Goal: Information Seeking & Learning: Learn about a topic

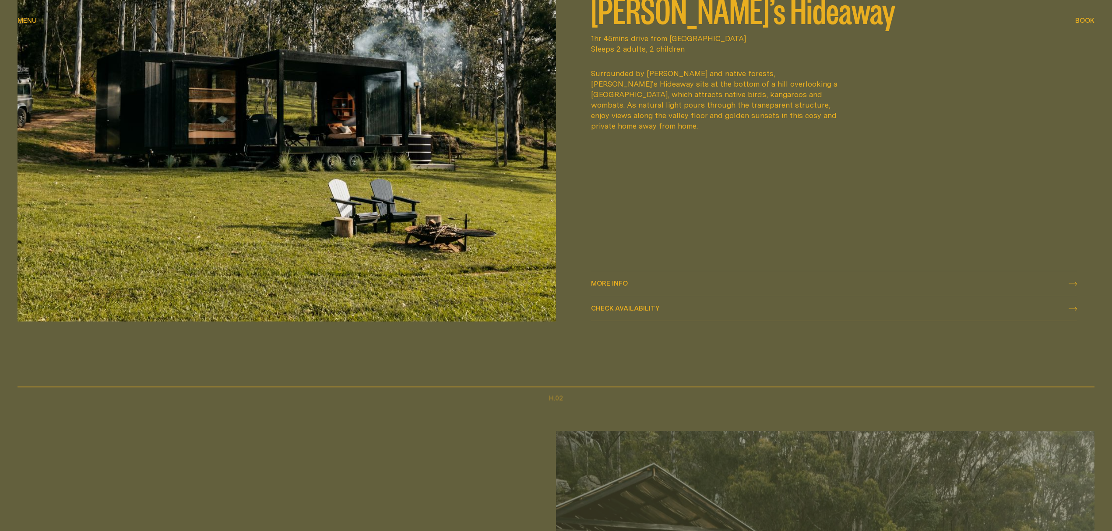
scroll to position [758, 0]
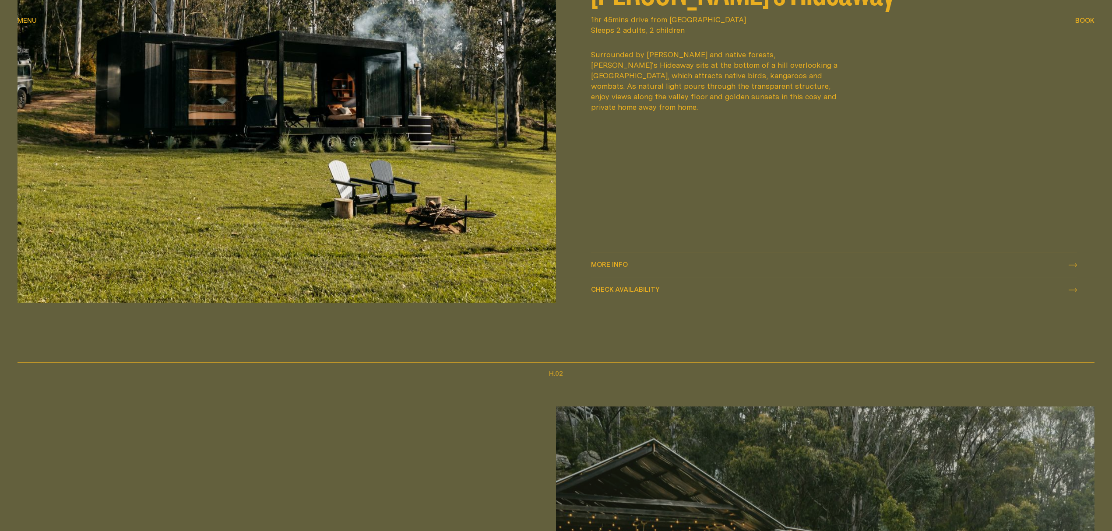
click at [622, 268] on span "More info More info" at bounding box center [609, 265] width 37 height 11
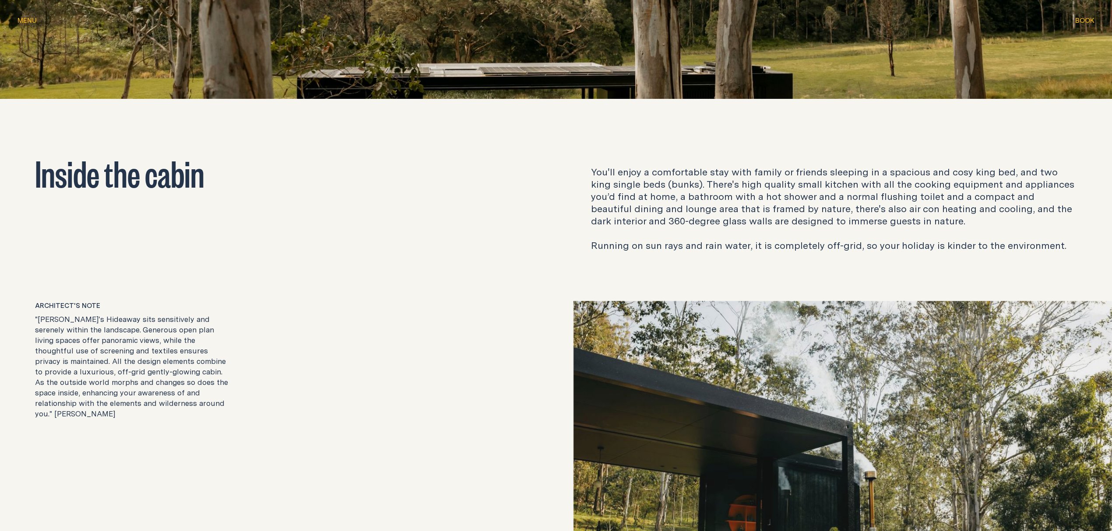
scroll to position [1576, 0]
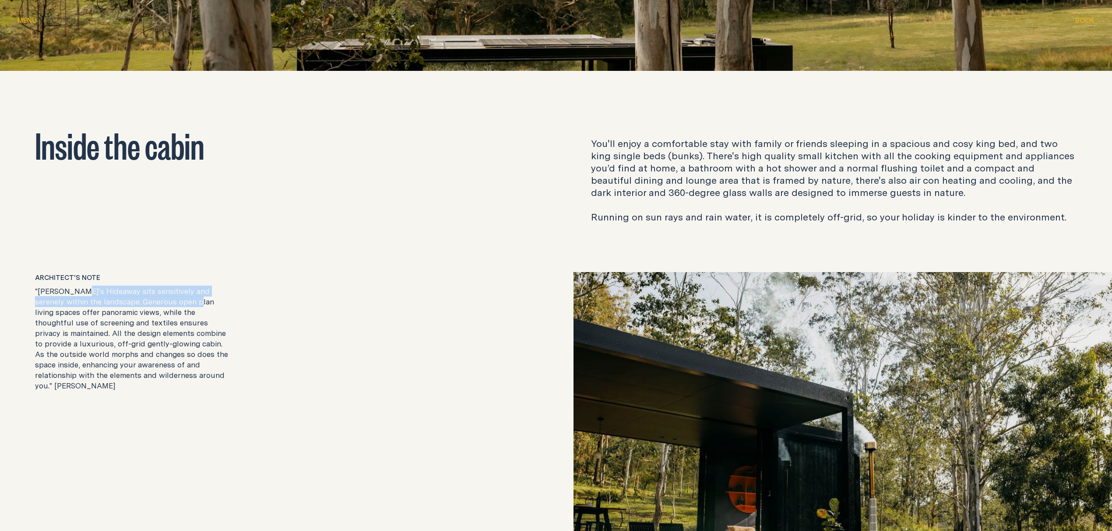
drag, startPoint x: 146, startPoint y: 298, endPoint x: 216, endPoint y: 307, distance: 70.1
click at [164, 308] on p ""[PERSON_NAME]'s Hideaway sits sensitively and serenely within the landscape. G…" at bounding box center [133, 338] width 196 height 105
click at [596, 168] on p "You'll enjoy a comfortable stay with family or friends sleeping in a spacious a…" at bounding box center [834, 180] width 486 height 86
drag, startPoint x: 769, startPoint y: 144, endPoint x: 804, endPoint y: 142, distance: 35.5
click at [774, 144] on p "You'll enjoy a comfortable stay with family or friends sleeping in a spacious a…" at bounding box center [834, 180] width 486 height 86
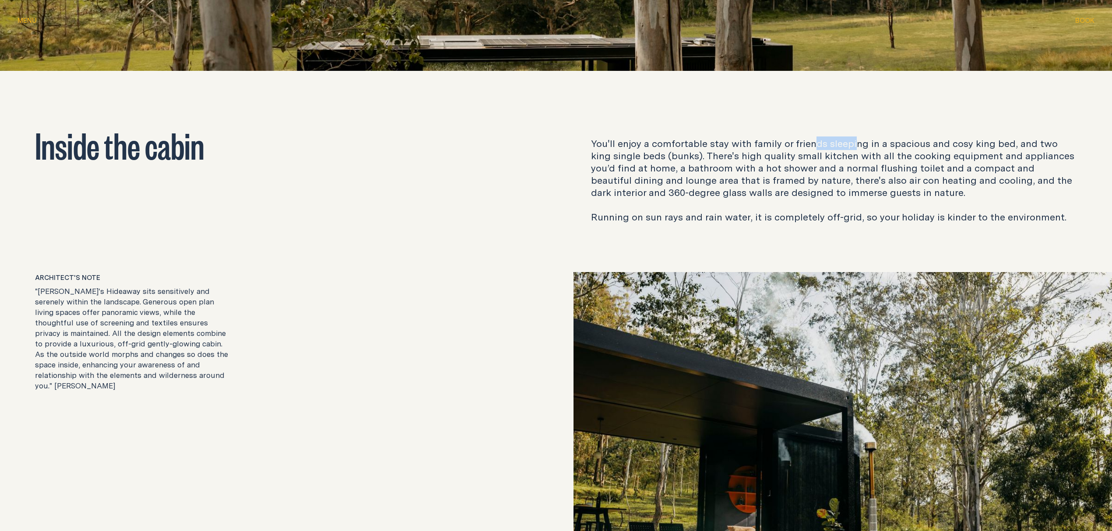
drag, startPoint x: 851, startPoint y: 144, endPoint x: 869, endPoint y: 144, distance: 17.5
click at [867, 144] on p "You'll enjoy a comfortable stay with family or friends sleeping in a spacious a…" at bounding box center [834, 180] width 486 height 86
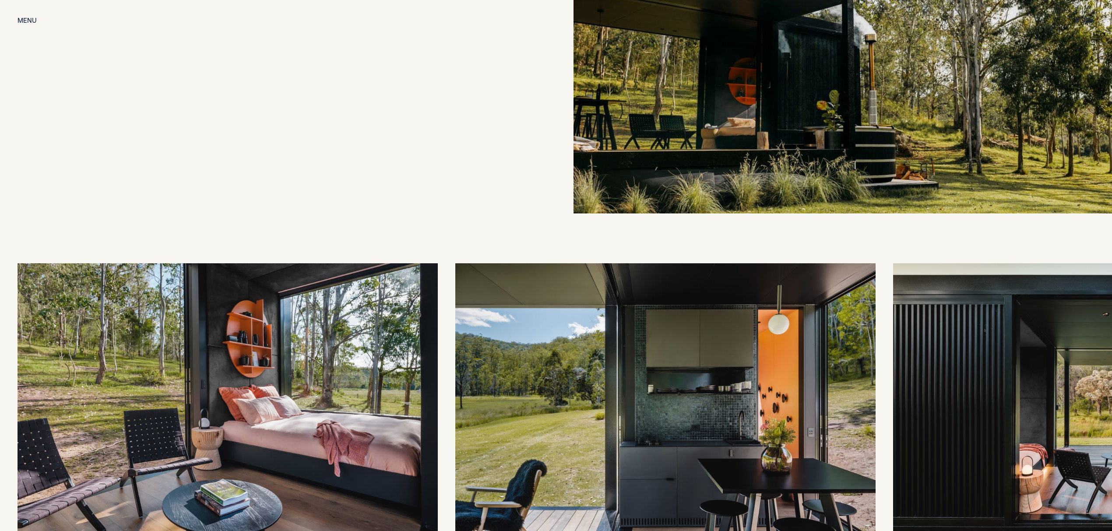
scroll to position [2217, 0]
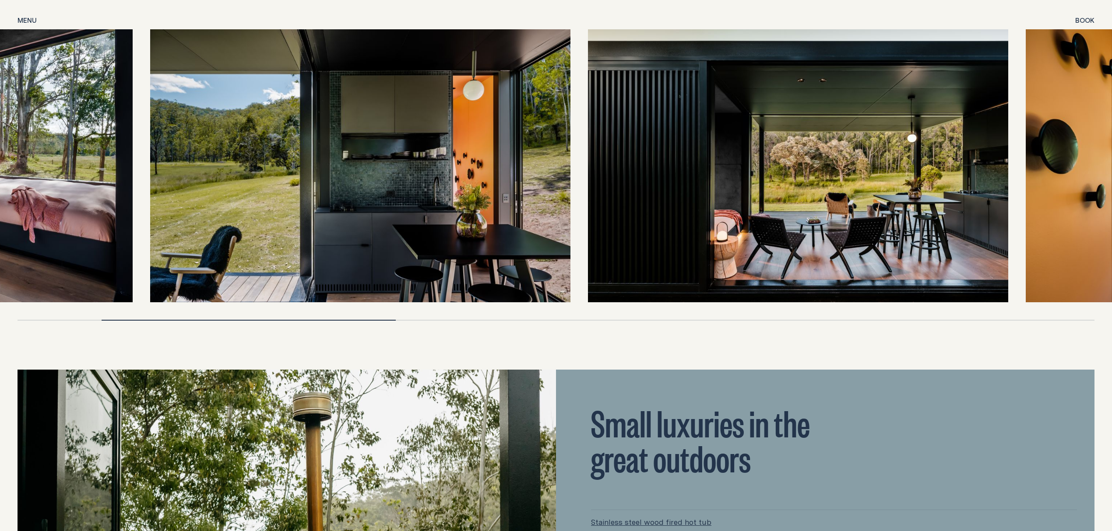
drag, startPoint x: 741, startPoint y: 206, endPoint x: 91, endPoint y: 216, distance: 650.0
click at [150, 219] on img at bounding box center [360, 165] width 420 height 273
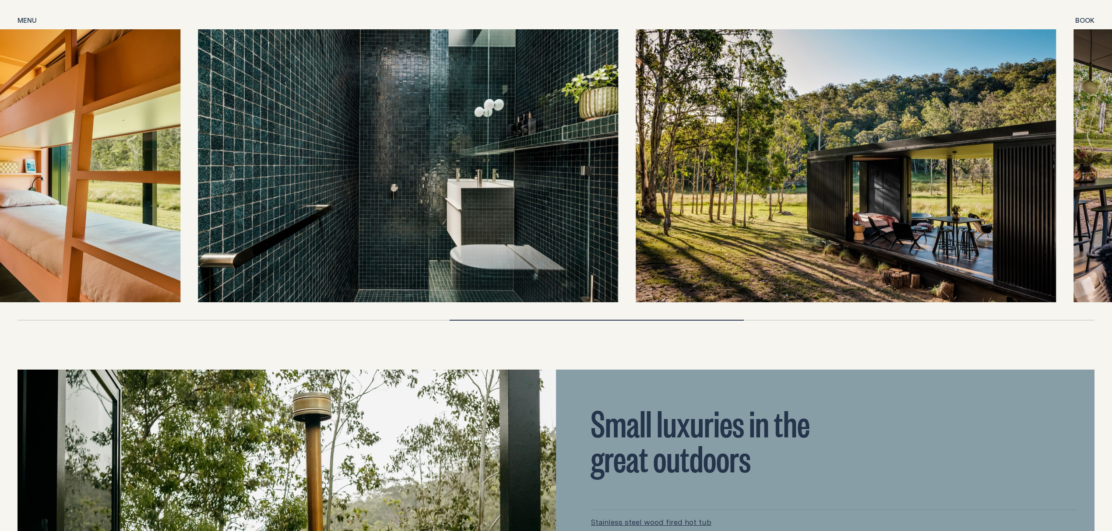
drag, startPoint x: 676, startPoint y: 192, endPoint x: 334, endPoint y: 195, distance: 341.8
click at [334, 195] on img at bounding box center [408, 165] width 420 height 273
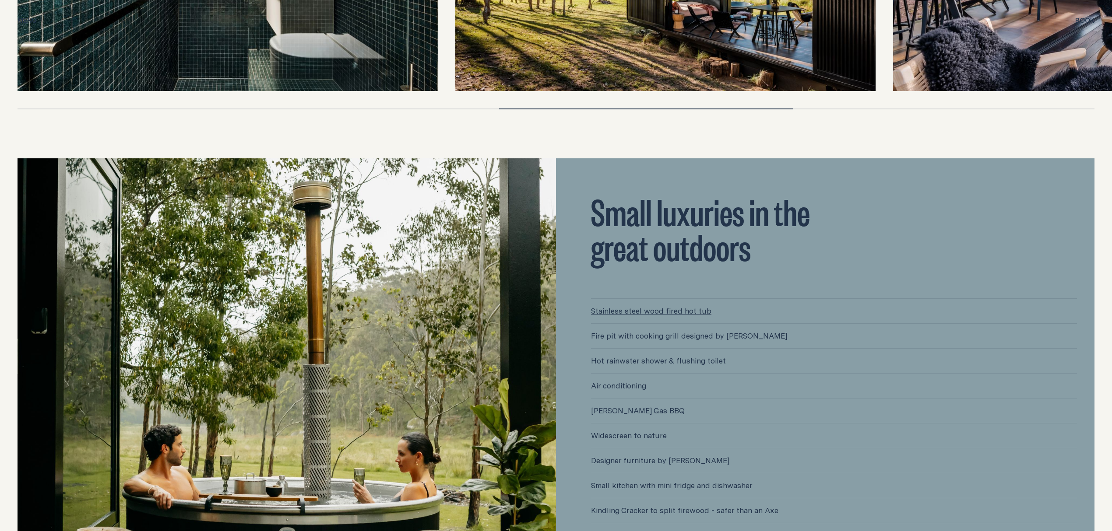
scroll to position [2276, 0]
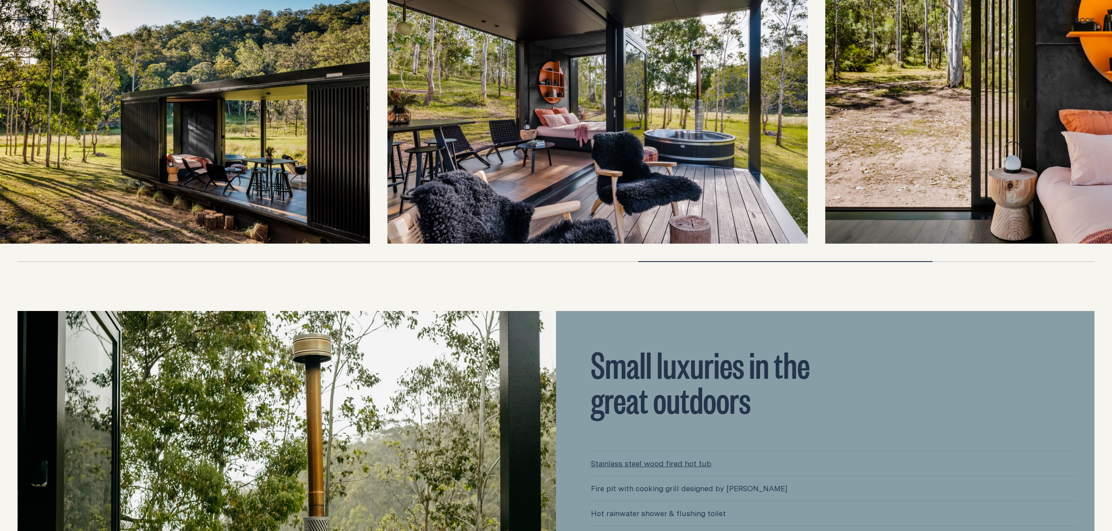
drag, startPoint x: 1073, startPoint y: 135, endPoint x: 430, endPoint y: 172, distance: 644.5
click at [430, 172] on img at bounding box center [597, 107] width 420 height 273
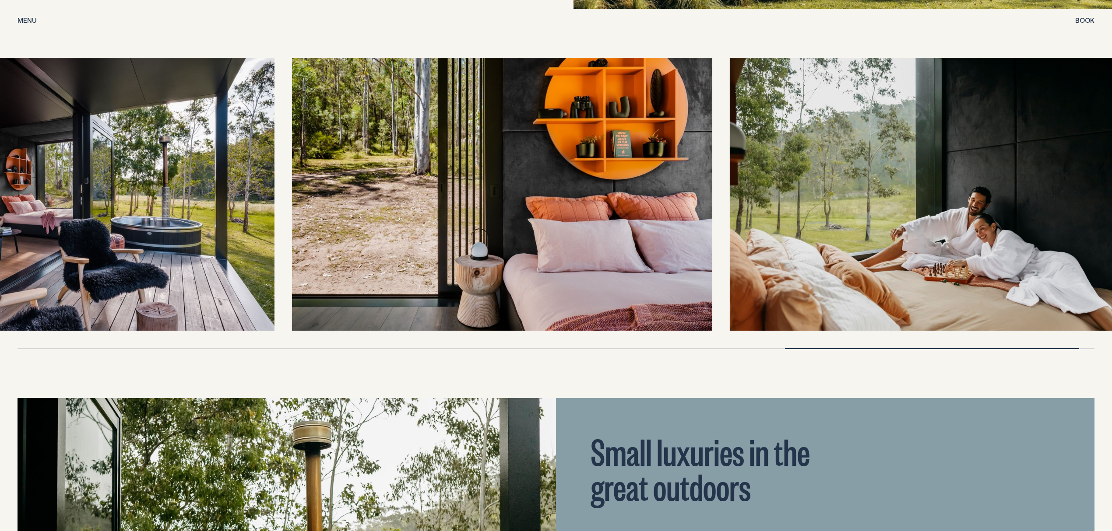
scroll to position [2217, 0]
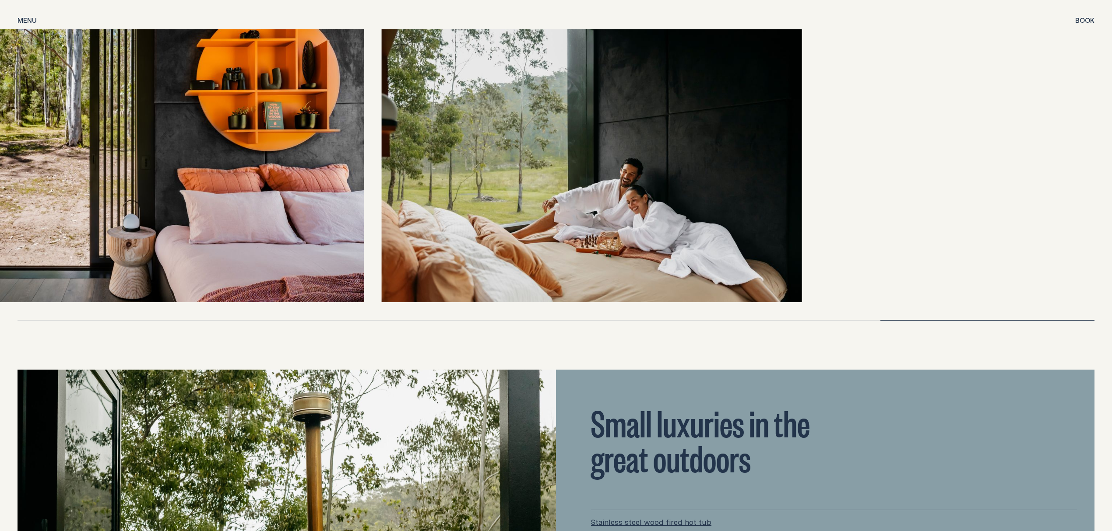
drag, startPoint x: 953, startPoint y: 238, endPoint x: 880, endPoint y: 233, distance: 73.7
click at [871, 235] on div at bounding box center [556, 165] width 1077 height 273
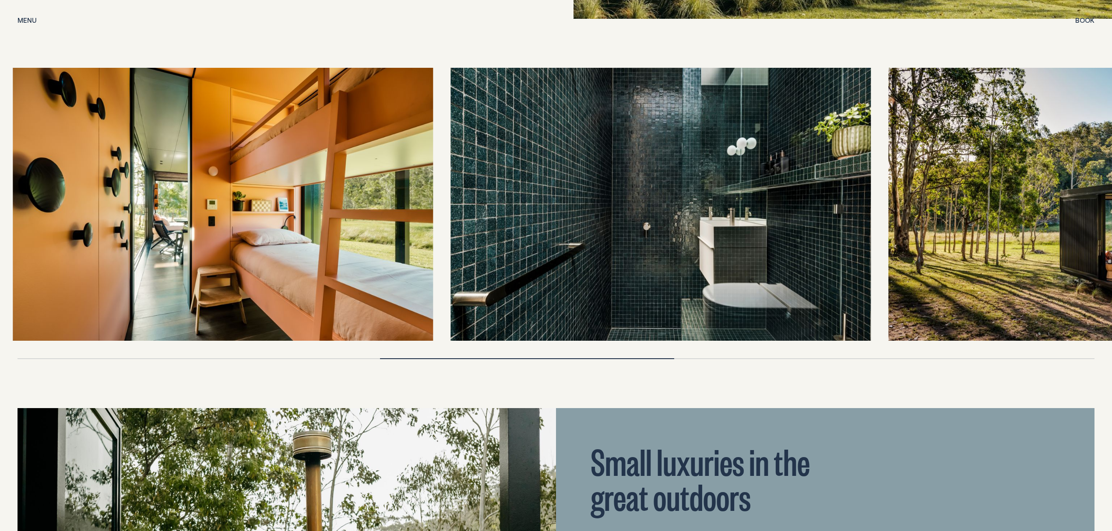
scroll to position [2101, 0]
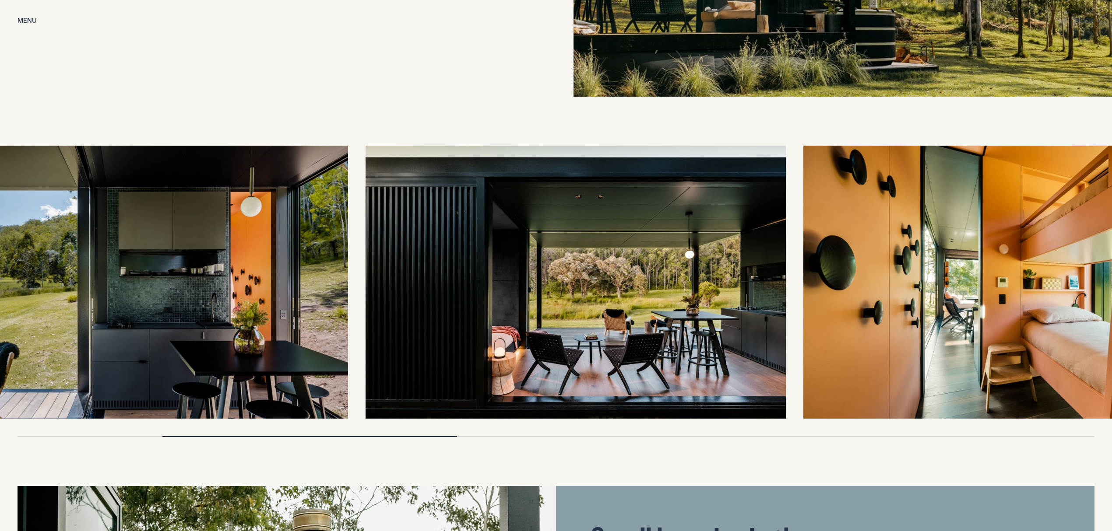
drag, startPoint x: 324, startPoint y: 314, endPoint x: 935, endPoint y: 288, distance: 611.1
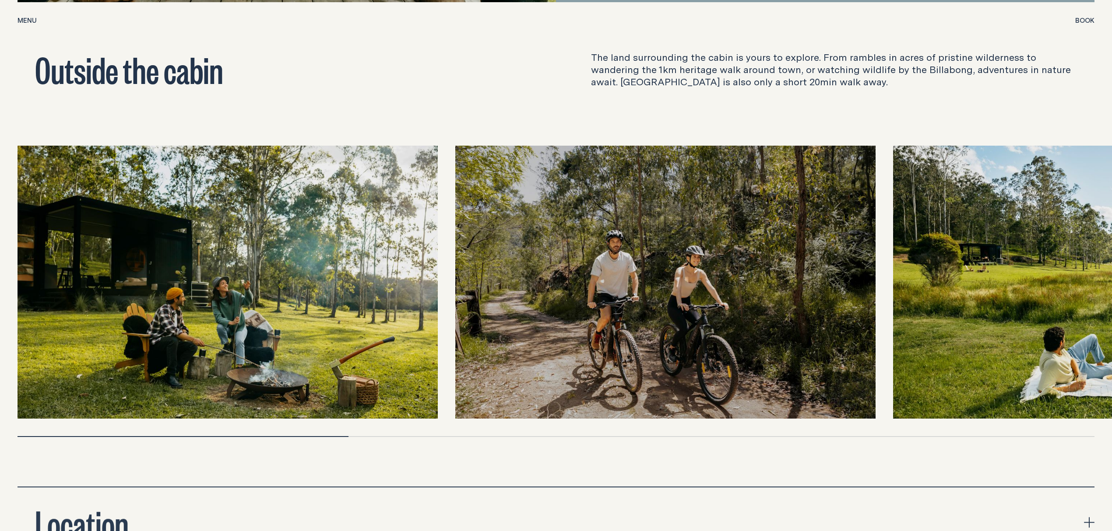
scroll to position [3034, 0]
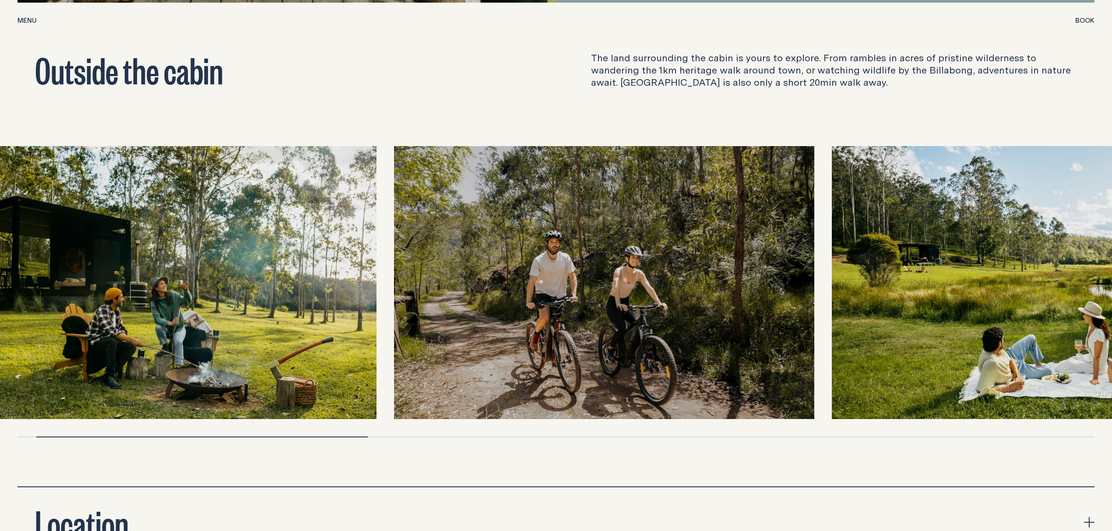
drag, startPoint x: 556, startPoint y: 277, endPoint x: 231, endPoint y: 278, distance: 324.8
click at [394, 278] on img at bounding box center [604, 282] width 420 height 273
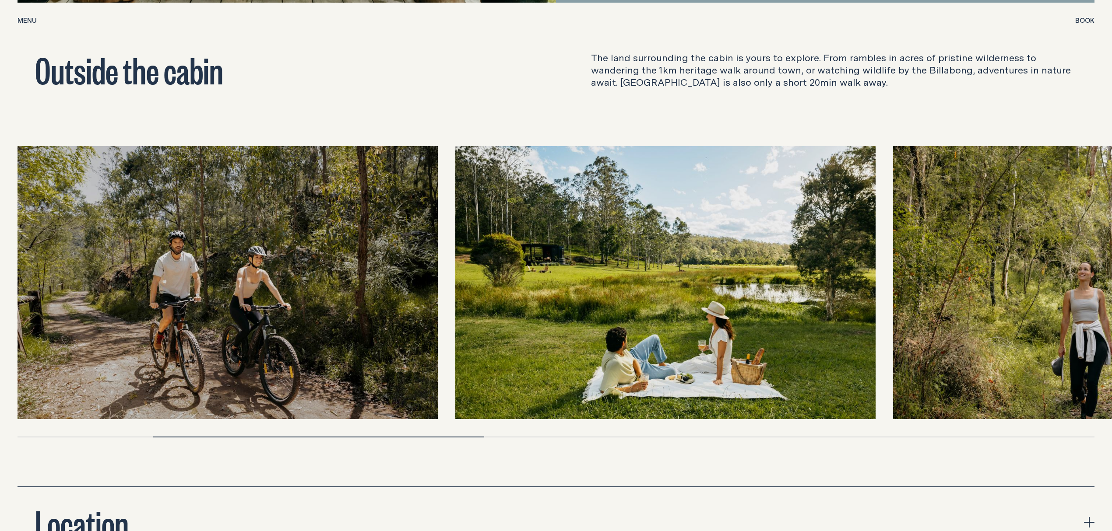
click at [550, 274] on img at bounding box center [665, 282] width 420 height 273
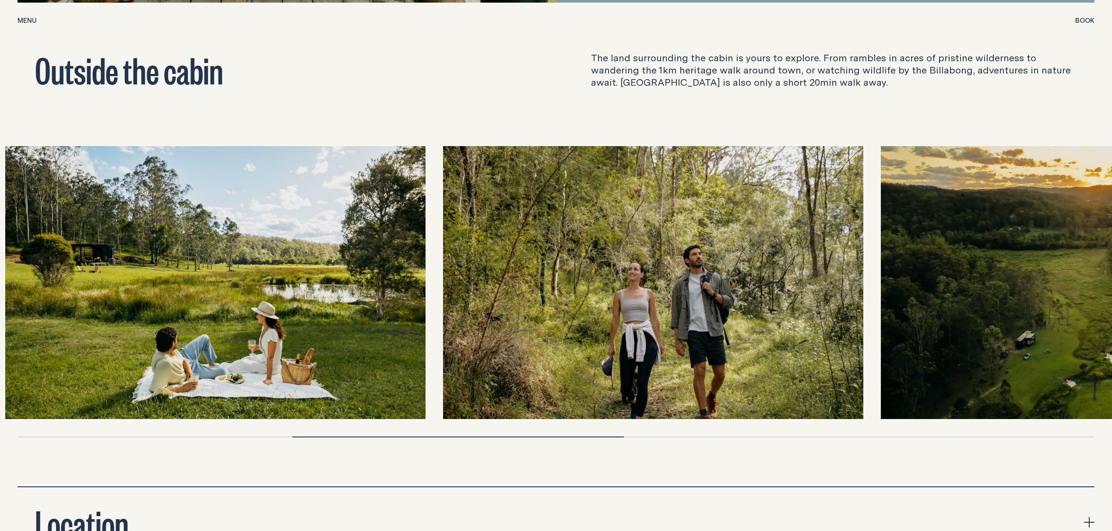
drag, startPoint x: 1026, startPoint y: 228, endPoint x: 575, endPoint y: 240, distance: 451.8
click at [575, 240] on img at bounding box center [653, 282] width 420 height 273
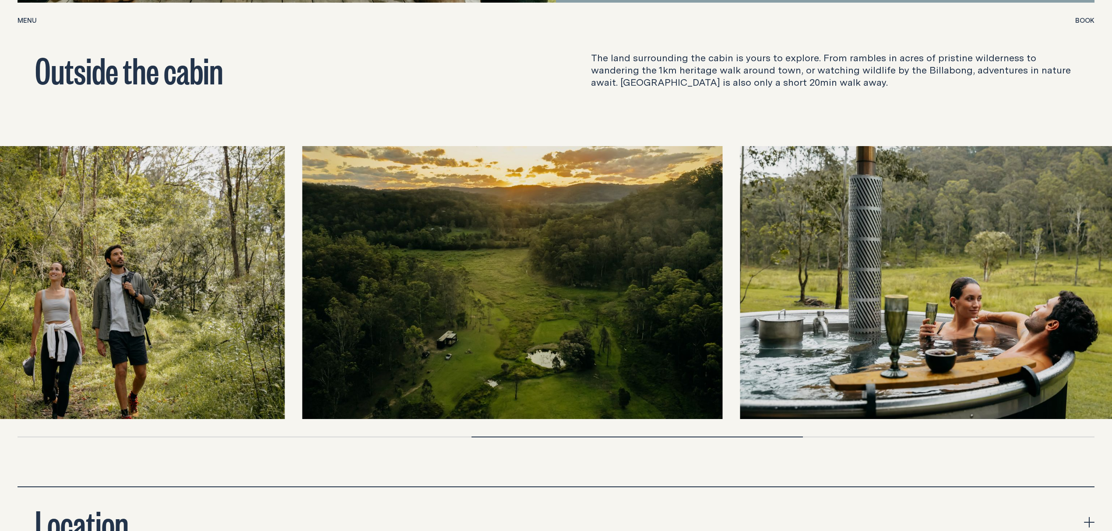
drag, startPoint x: 884, startPoint y: 231, endPoint x: 401, endPoint y: 228, distance: 483.2
click at [308, 239] on img at bounding box center [512, 282] width 420 height 273
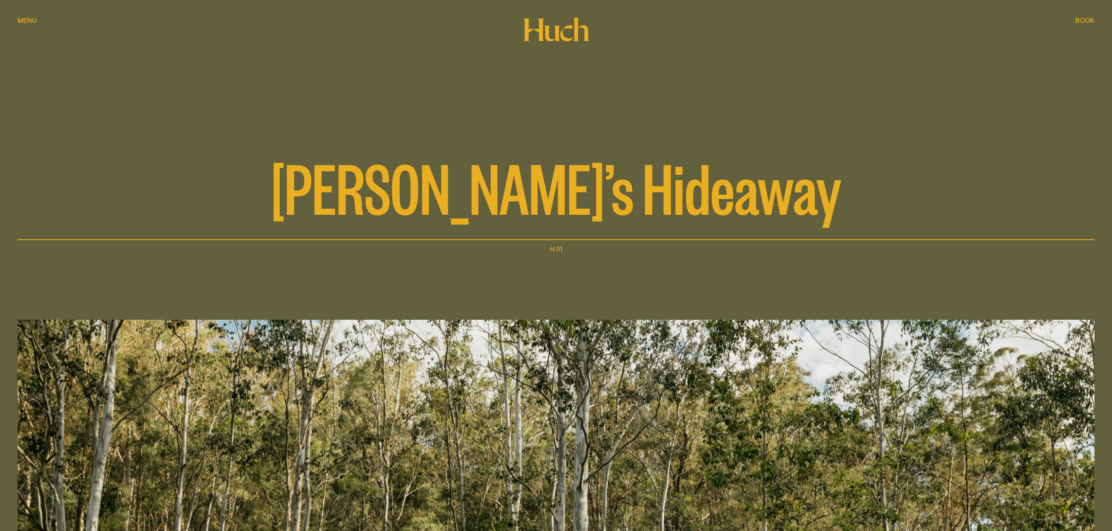
scroll to position [0, 0]
